Goal: Task Accomplishment & Management: Manage account settings

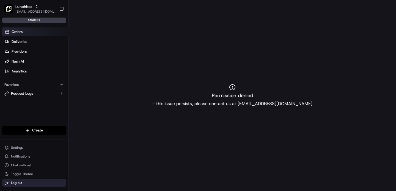
click at [17, 184] on span "Log out" at bounding box center [16, 183] width 11 height 4
